Goal: Download file/media

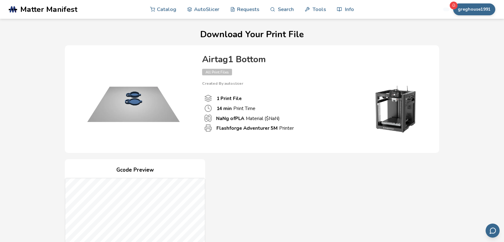
click at [208, 10] on link "AutoSlicer" at bounding box center [203, 9] width 32 height 19
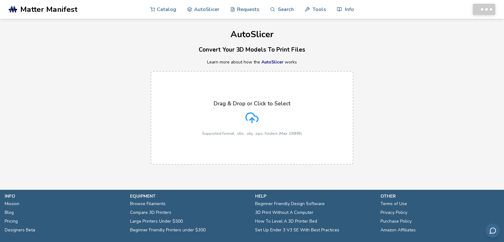
click at [239, 106] on p "Drag & Drop or Click to Select" at bounding box center [252, 103] width 77 height 6
click at [0, 0] on input "Drag & Drop or Click to Select Supported format: .stls, .obj, .zips, folders (M…" at bounding box center [0, 0] width 0 height 0
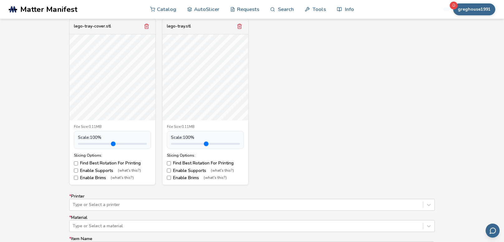
scroll to position [247, 0]
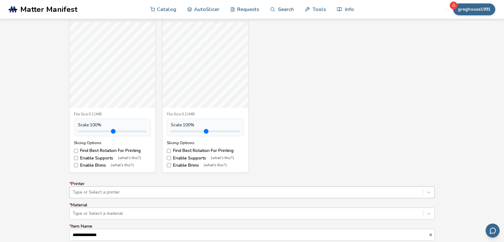
click at [193, 194] on div "Type or Select a printer" at bounding box center [252, 192] width 366 height 12
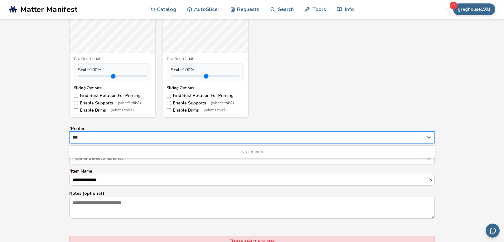
type input "**"
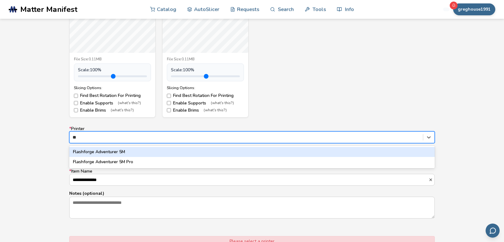
click at [166, 153] on div "Flashforge Adventurer 5M" at bounding box center [252, 152] width 366 height 10
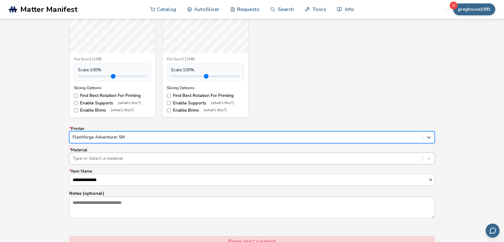
click at [165, 155] on div "Type or Select a material" at bounding box center [247, 158] width 354 height 9
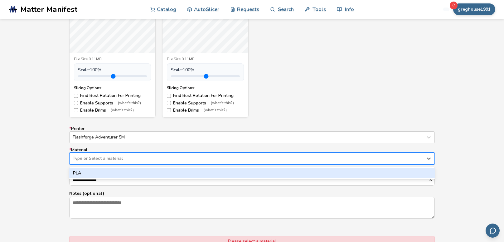
click at [162, 171] on div "PLA" at bounding box center [252, 173] width 366 height 10
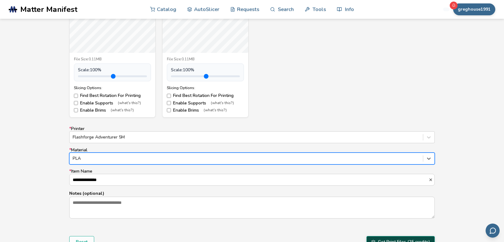
click at [416, 240] on button "Get Print Files (25 credits)" at bounding box center [401, 242] width 68 height 12
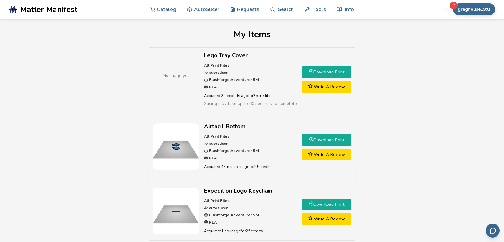
click at [336, 74] on link "Download Print" at bounding box center [327, 72] width 50 height 12
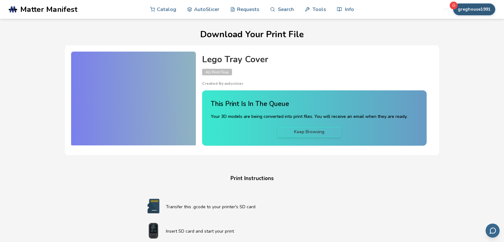
click at [481, 9] on button "greghouse1991" at bounding box center [475, 9] width 42 height 12
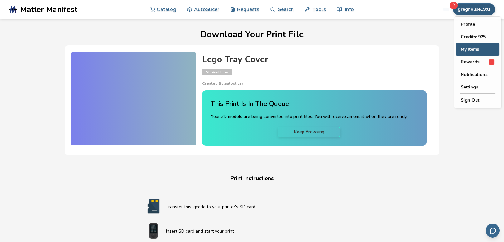
click at [473, 52] on button "My Items" at bounding box center [478, 49] width 44 height 12
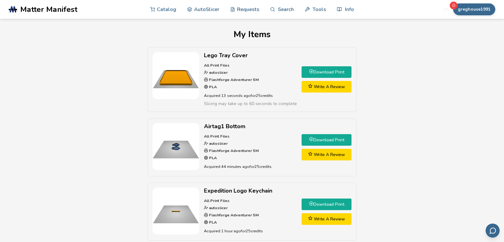
click at [329, 71] on link "Download Print" at bounding box center [327, 72] width 50 height 12
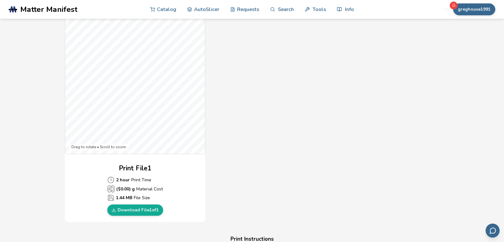
scroll to position [197, 0]
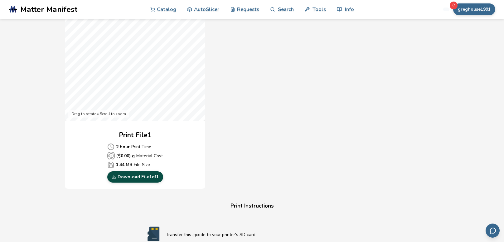
click at [143, 175] on link "Download File 1 of 1" at bounding box center [135, 176] width 56 height 11
click at [40, 65] on div "Download Your Print File Lego Tray Cover All Print Files Created By: autoslicer…" at bounding box center [252, 145] width 484 height 626
